Goal: Use online tool/utility: Utilize a website feature to perform a specific function

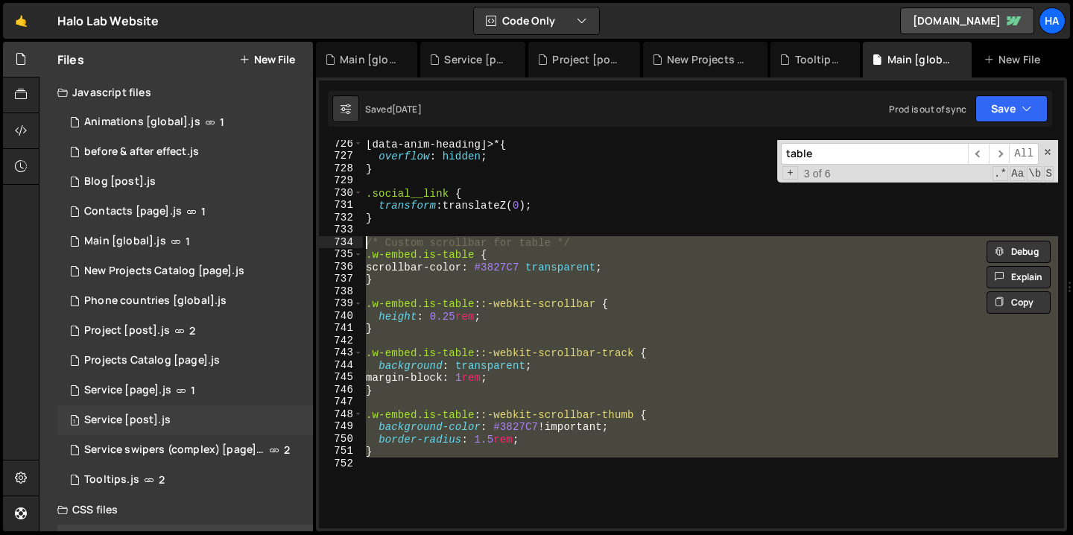
click at [223, 424] on div "1 Service [post].js 0" at bounding box center [185, 420] width 256 height 30
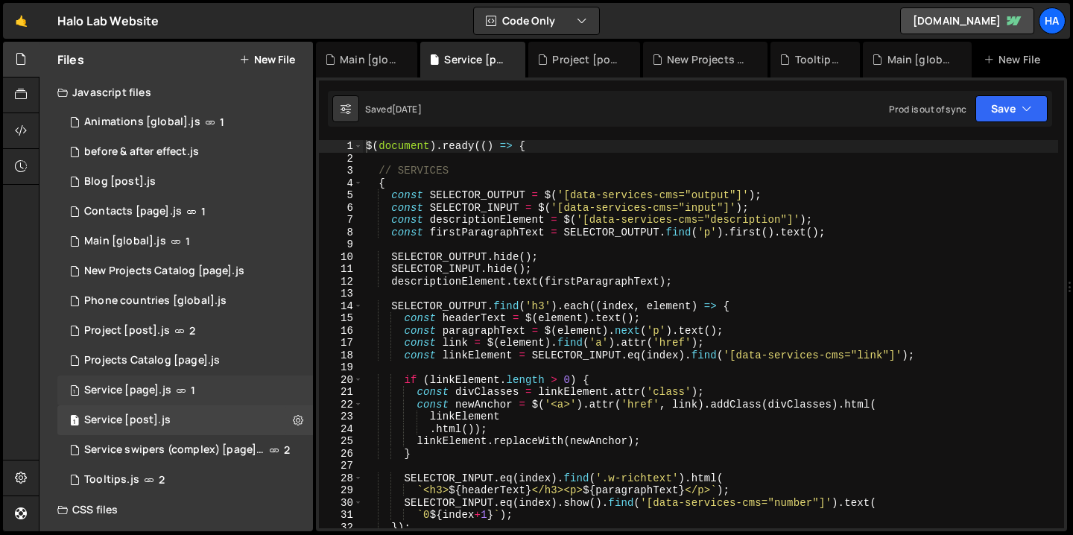
click at [223, 396] on div "1 Service [page].js 1" at bounding box center [185, 390] width 256 height 30
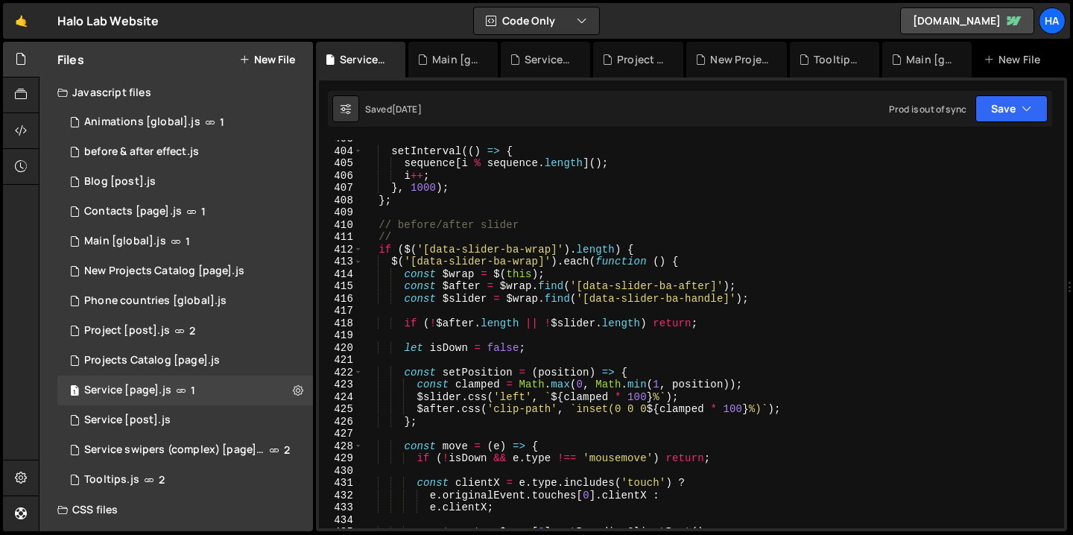
scroll to position [4949, 0]
click at [22, 157] on div at bounding box center [21, 167] width 37 height 36
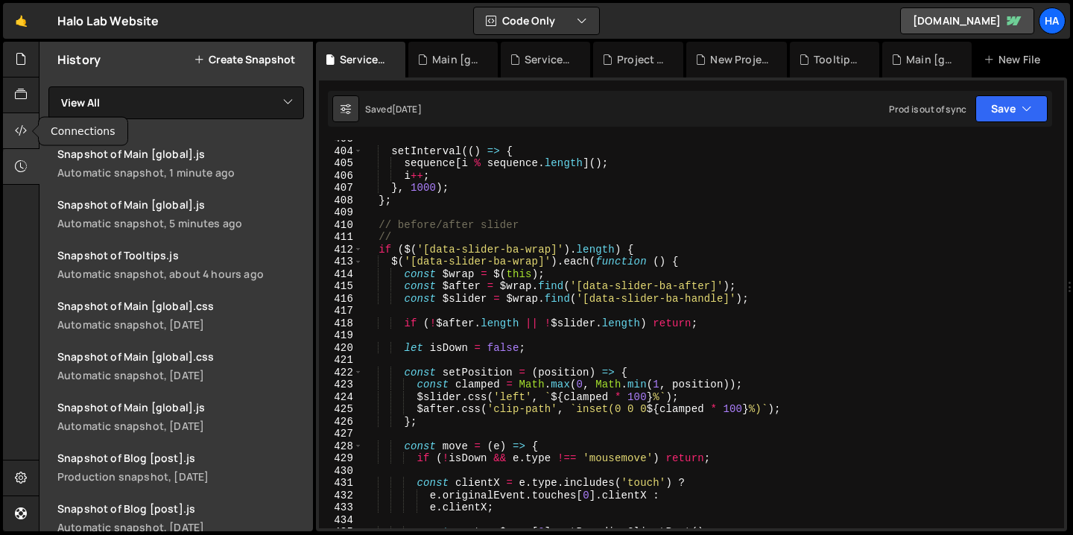
click at [21, 130] on icon at bounding box center [21, 130] width 12 height 16
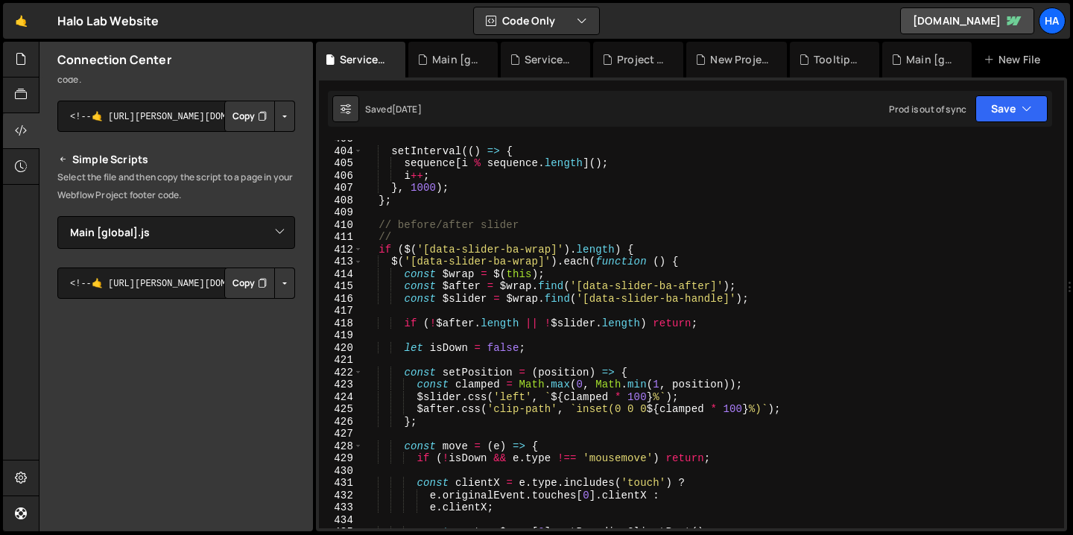
scroll to position [156, 0]
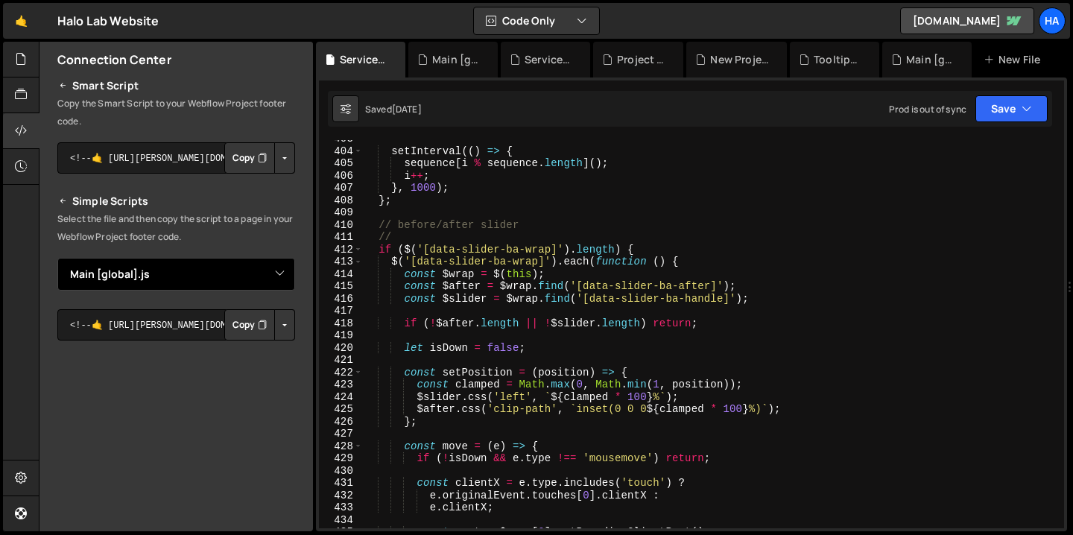
click at [279, 282] on select "Select File Animations [global].js before & after effect.js Blog [post].js Cont…" at bounding box center [176, 274] width 238 height 33
select select "10500"
click at [57, 258] on select "Select File Animations [global].js before & after effect.js Blog [post].js Cont…" at bounding box center [176, 274] width 238 height 33
click at [486, 59] on icon at bounding box center [486, 59] width 10 height 15
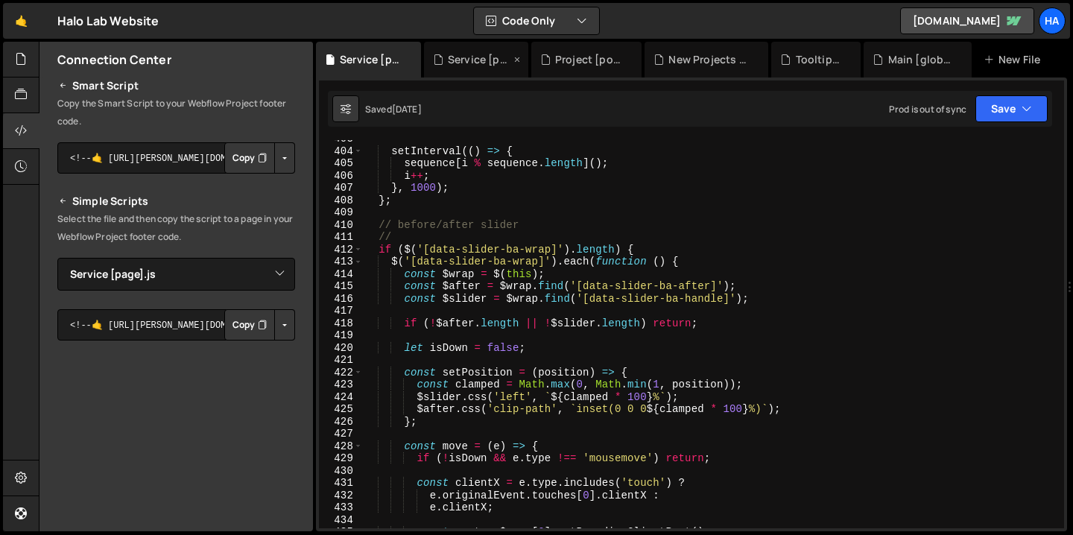
click at [517, 60] on icon at bounding box center [517, 59] width 10 height 15
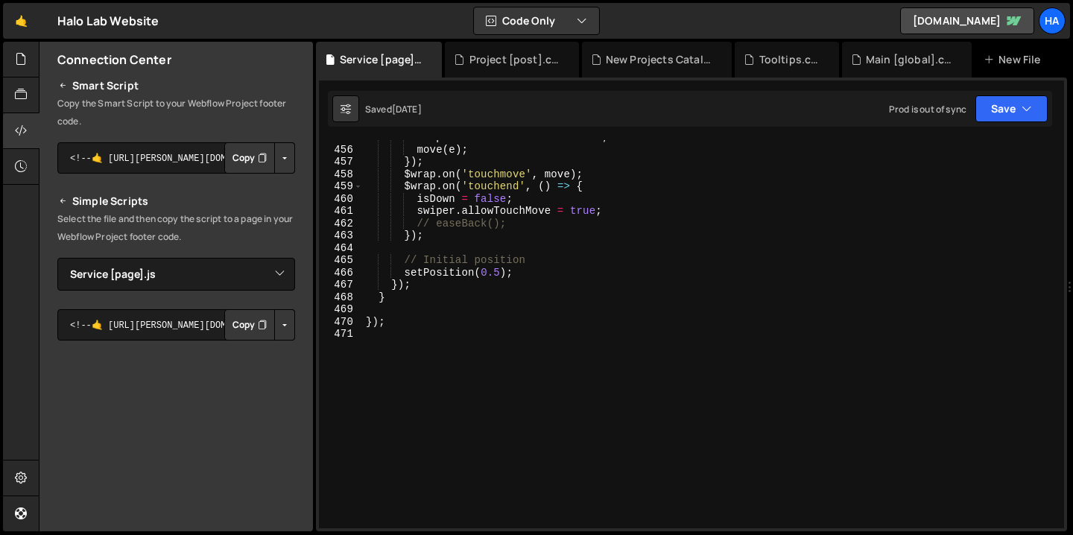
scroll to position [5590, 0]
click at [250, 327] on button "Copy" at bounding box center [249, 324] width 51 height 31
click at [276, 328] on button "Button group with nested dropdown" at bounding box center [284, 324] width 21 height 31
click at [252, 352] on link "Copy Staging Script" at bounding box center [221, 353] width 146 height 21
